Goal: Submit feedback/report problem

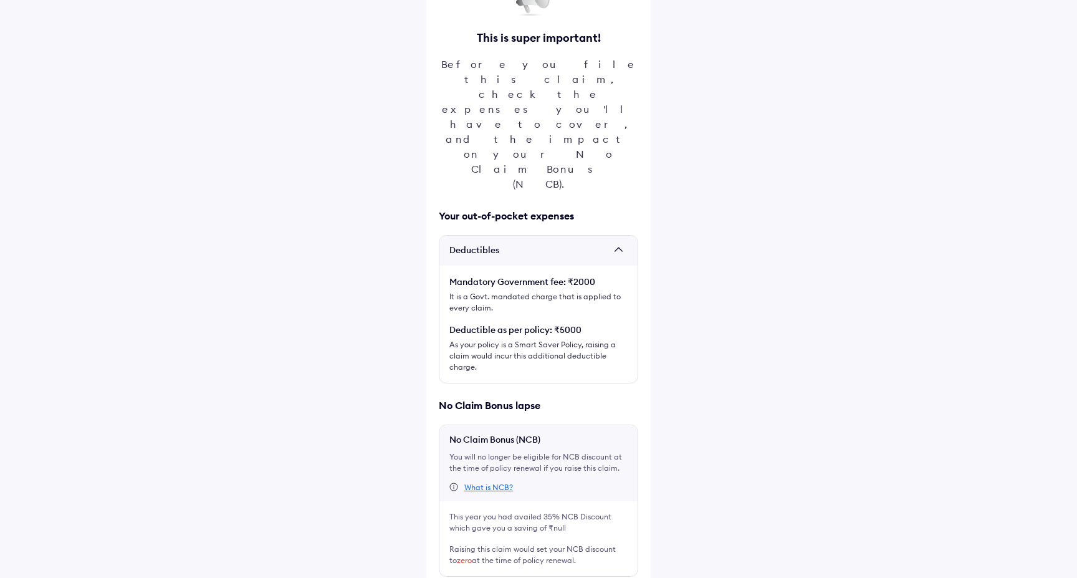
scroll to position [108, 0]
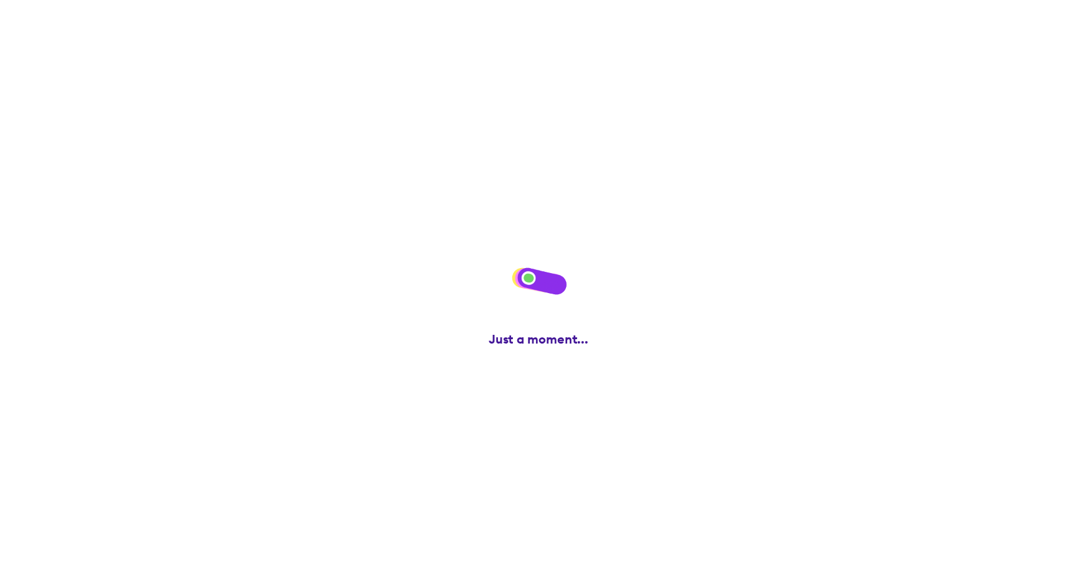
scroll to position [0, 0]
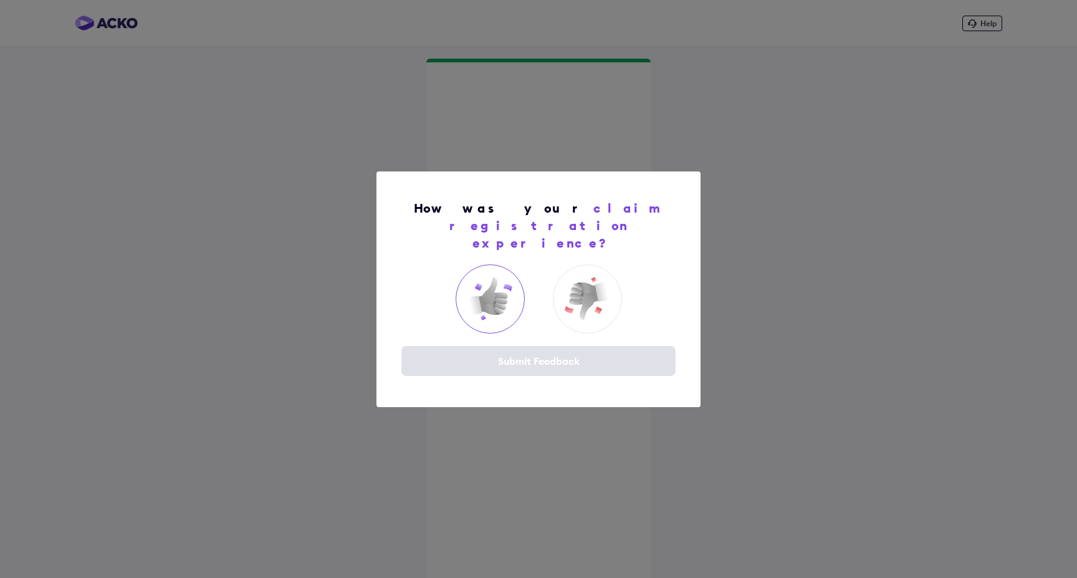
click at [502, 287] on img at bounding box center [490, 298] width 50 height 50
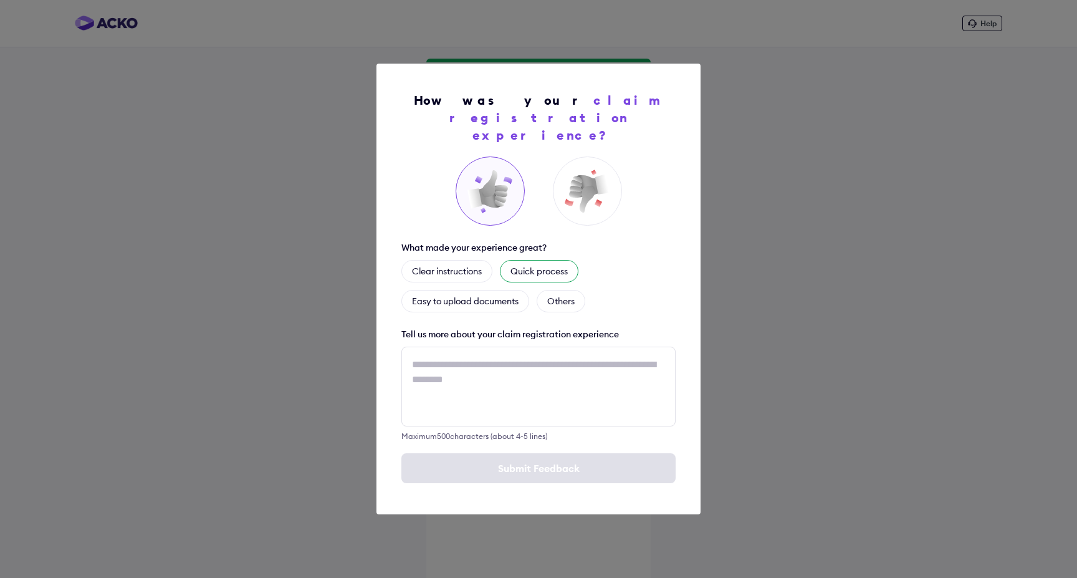
click at [525, 266] on div "Quick process" at bounding box center [539, 271] width 78 height 22
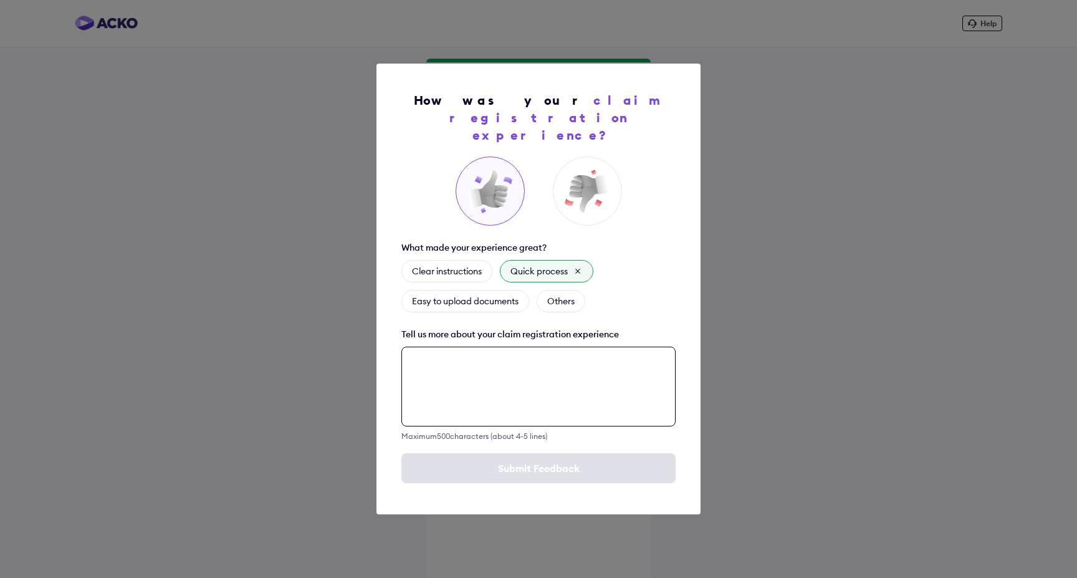
click at [544, 402] on textarea at bounding box center [538, 386] width 274 height 80
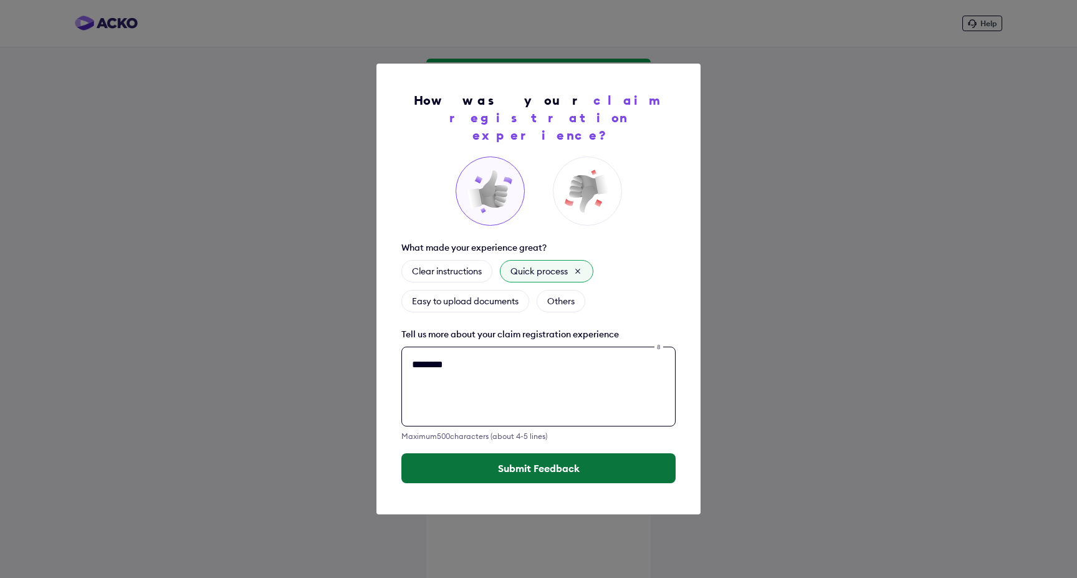
type textarea "********"
click at [469, 461] on button "Submit Feedback" at bounding box center [538, 468] width 274 height 30
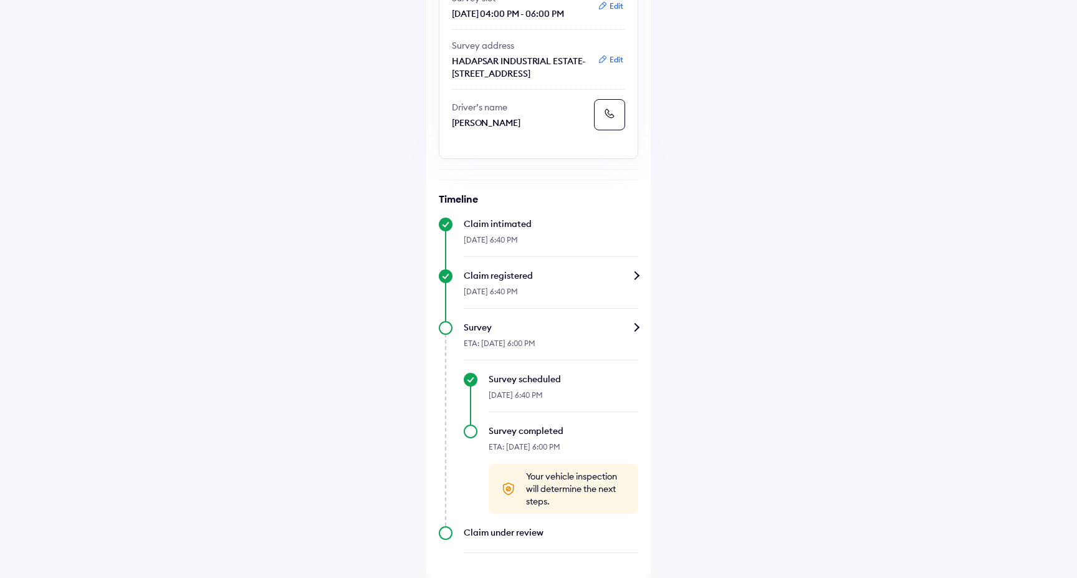
scroll to position [257, 0]
